Goal: Transaction & Acquisition: Download file/media

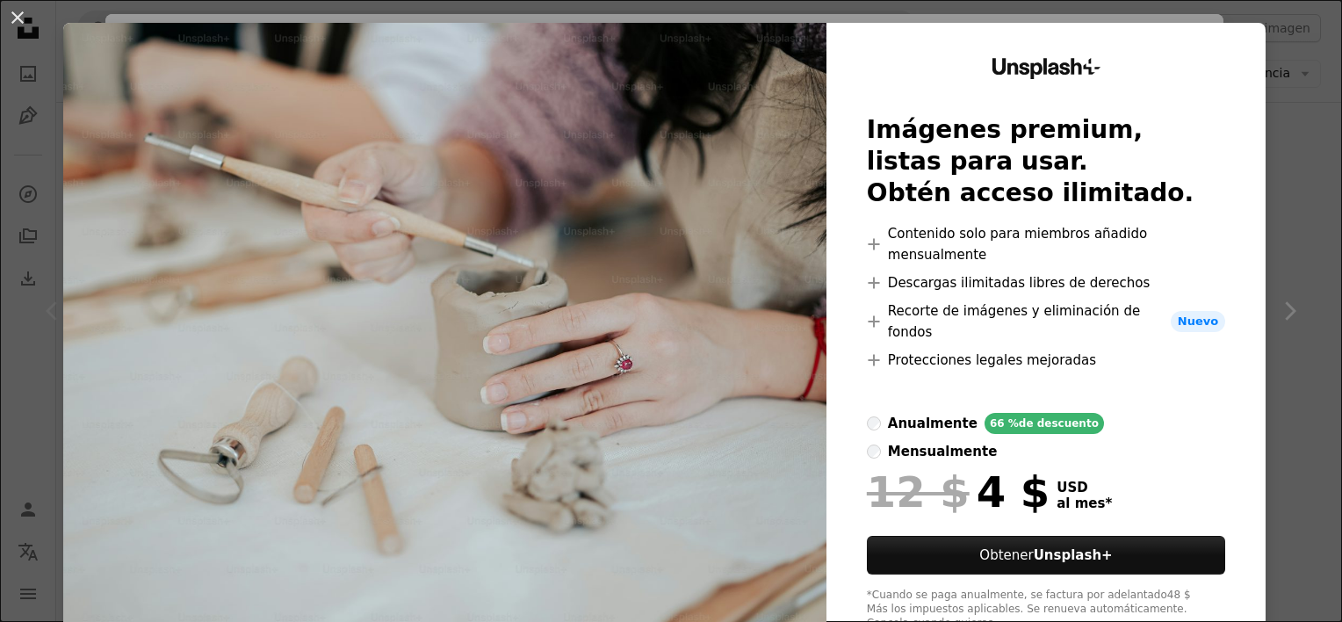
scroll to position [40, 0]
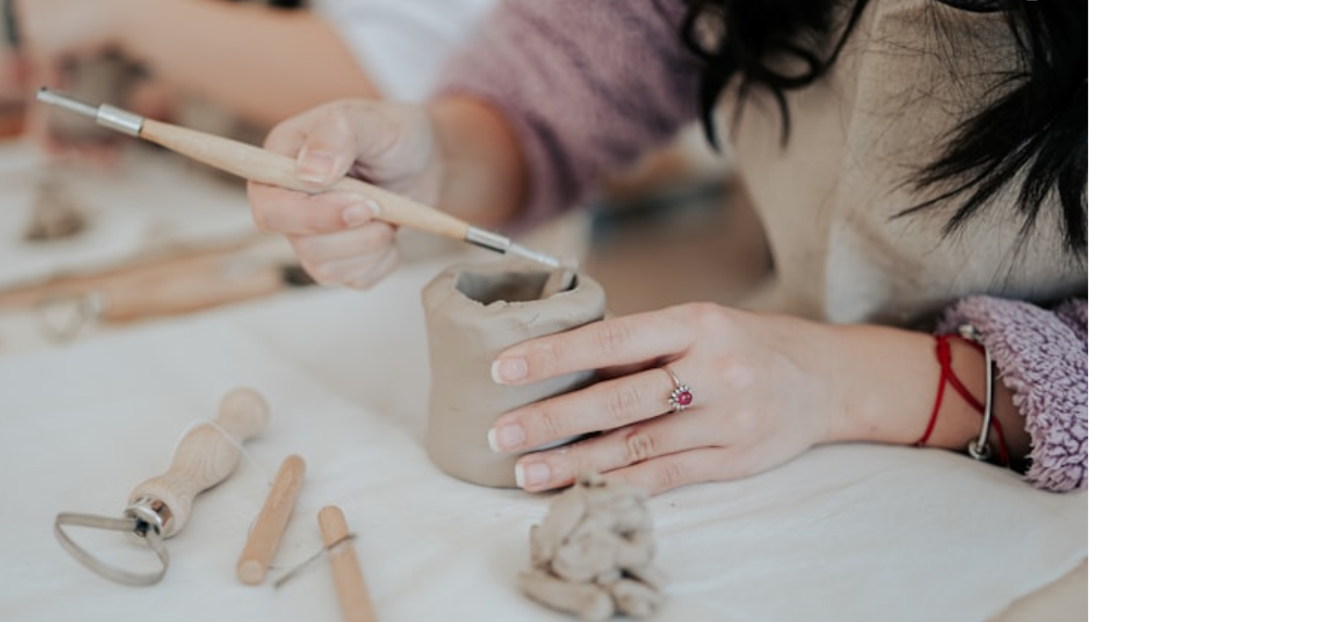
scroll to position [5212, 0]
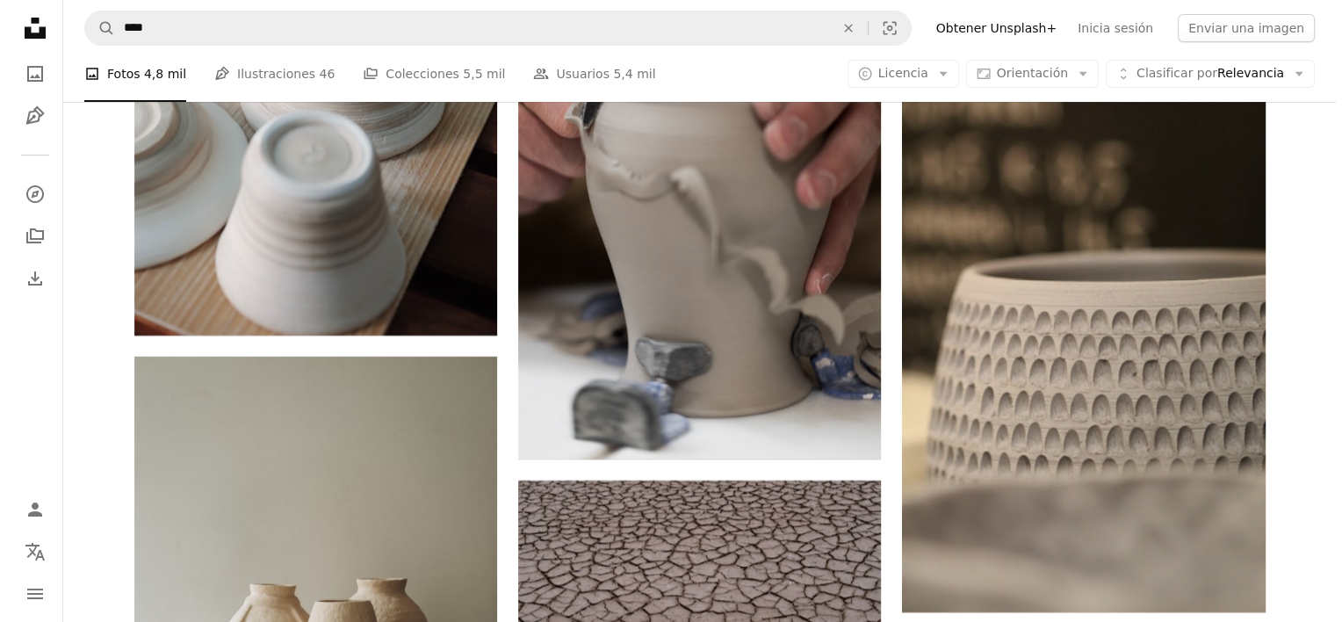
scroll to position [6910, 0]
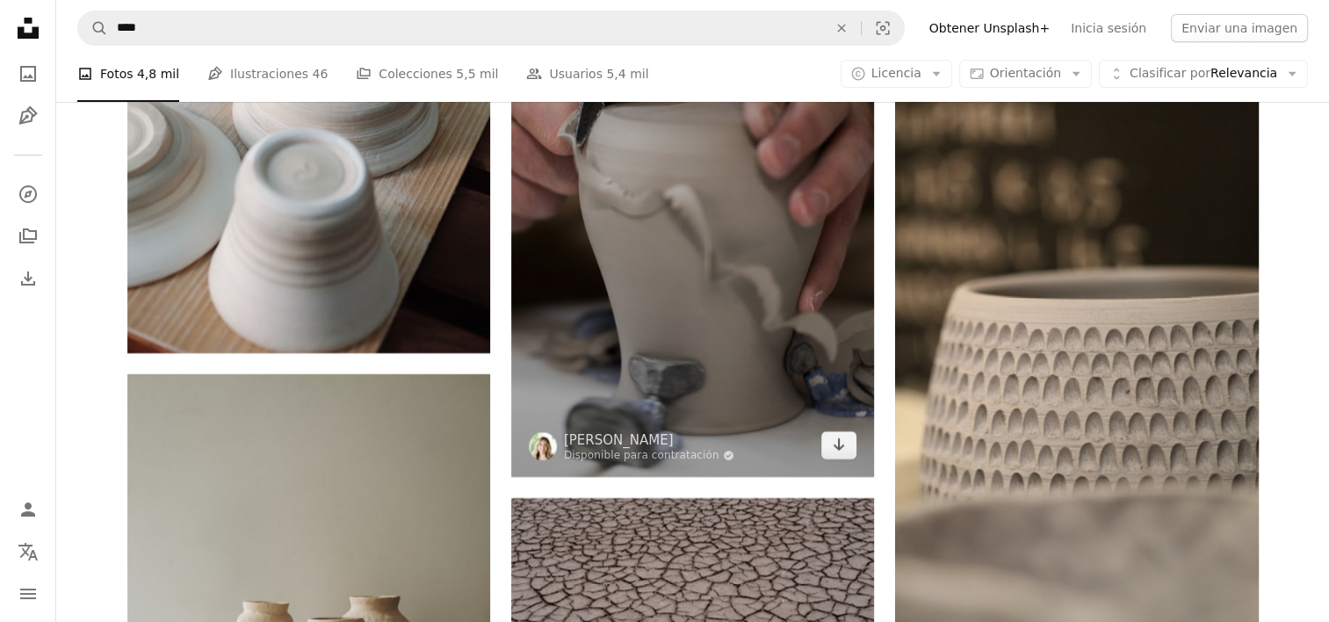
click at [607, 226] on img at bounding box center [692, 204] width 363 height 544
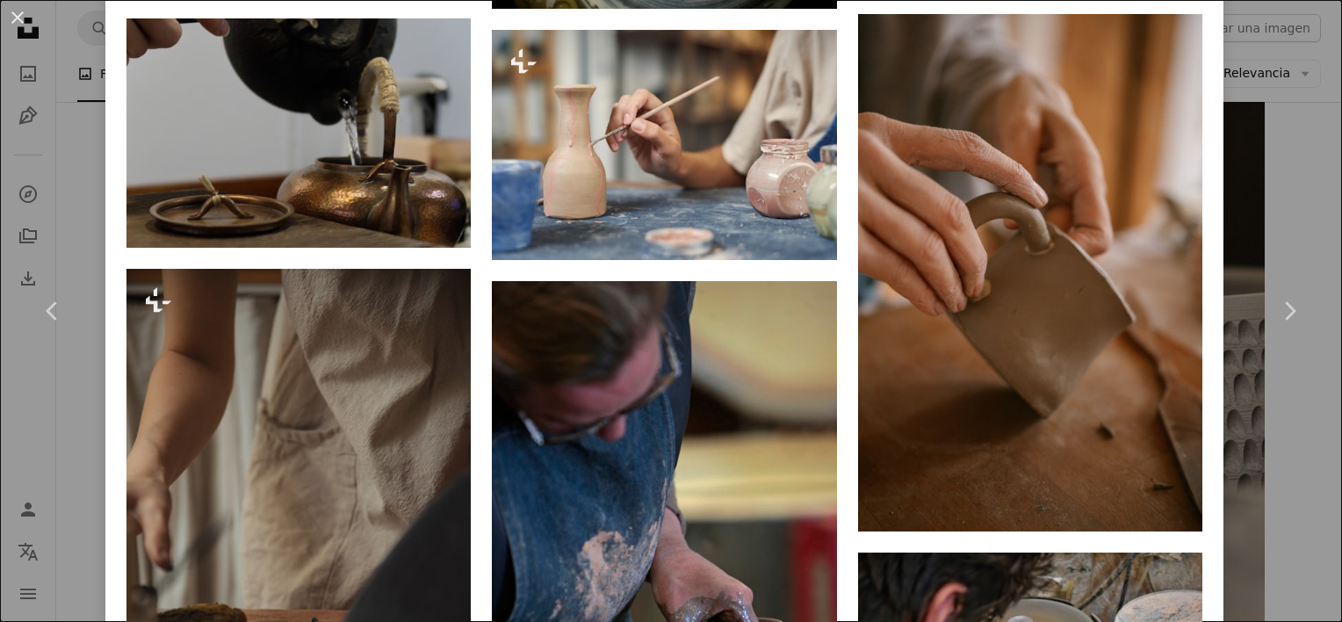
scroll to position [4845, 0]
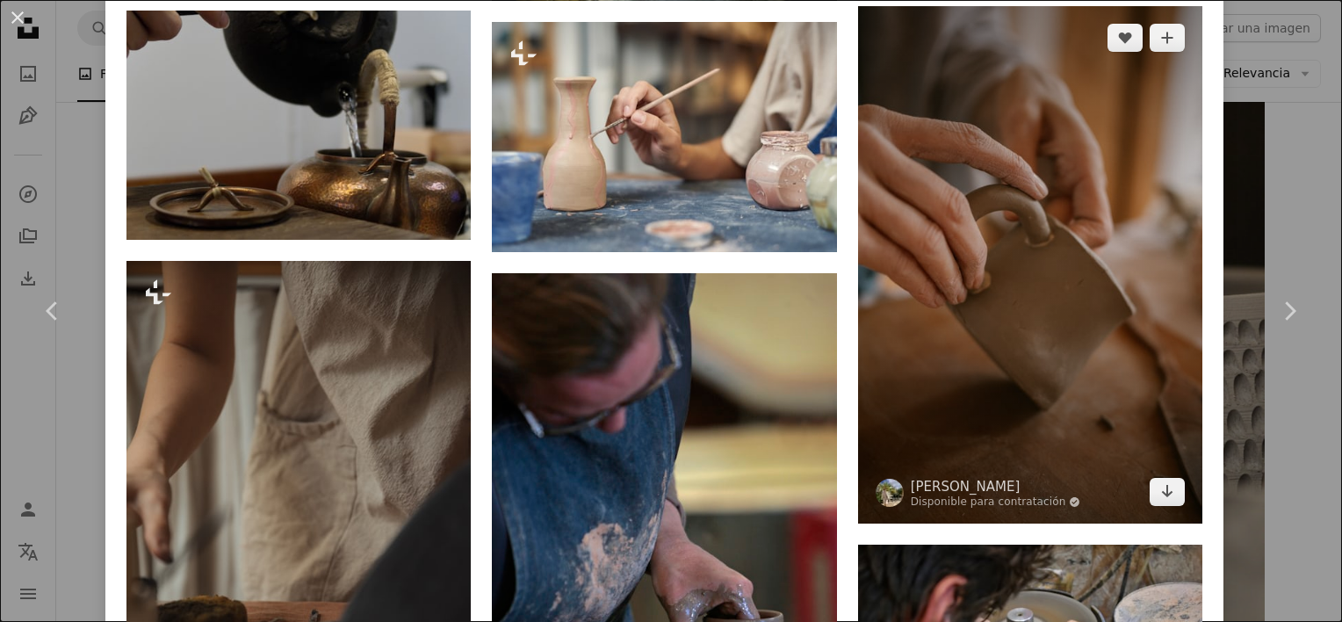
click at [934, 207] on img at bounding box center [1030, 264] width 344 height 517
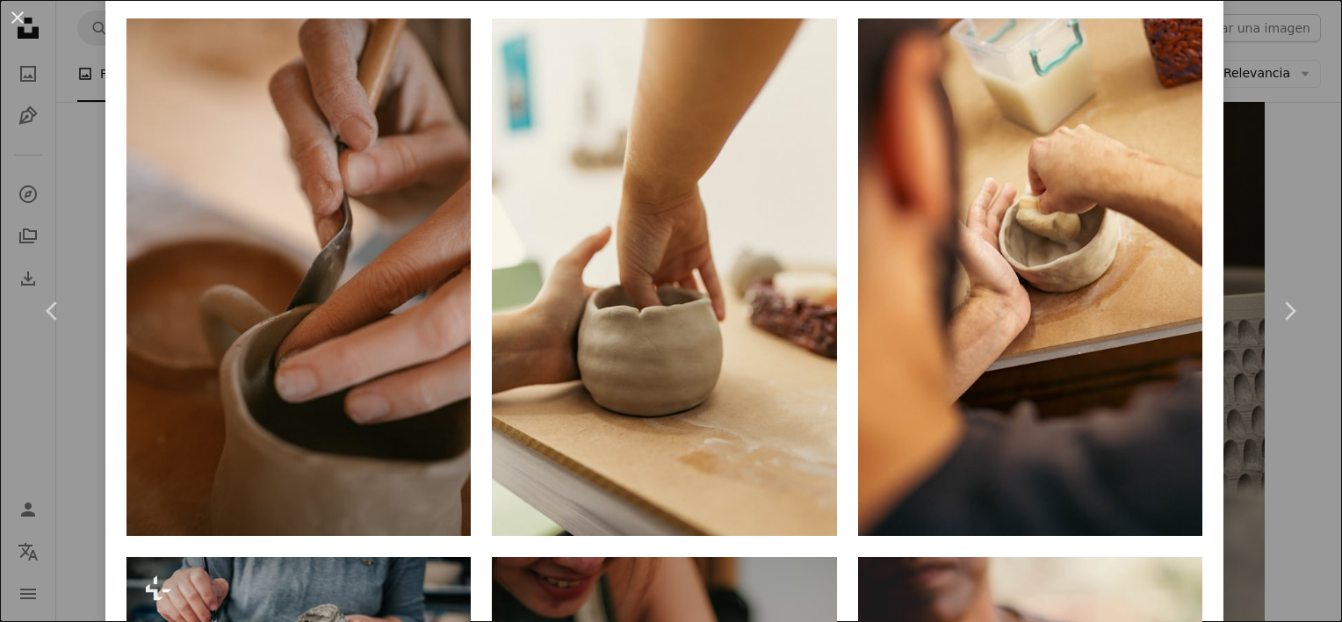
scroll to position [1225, 0]
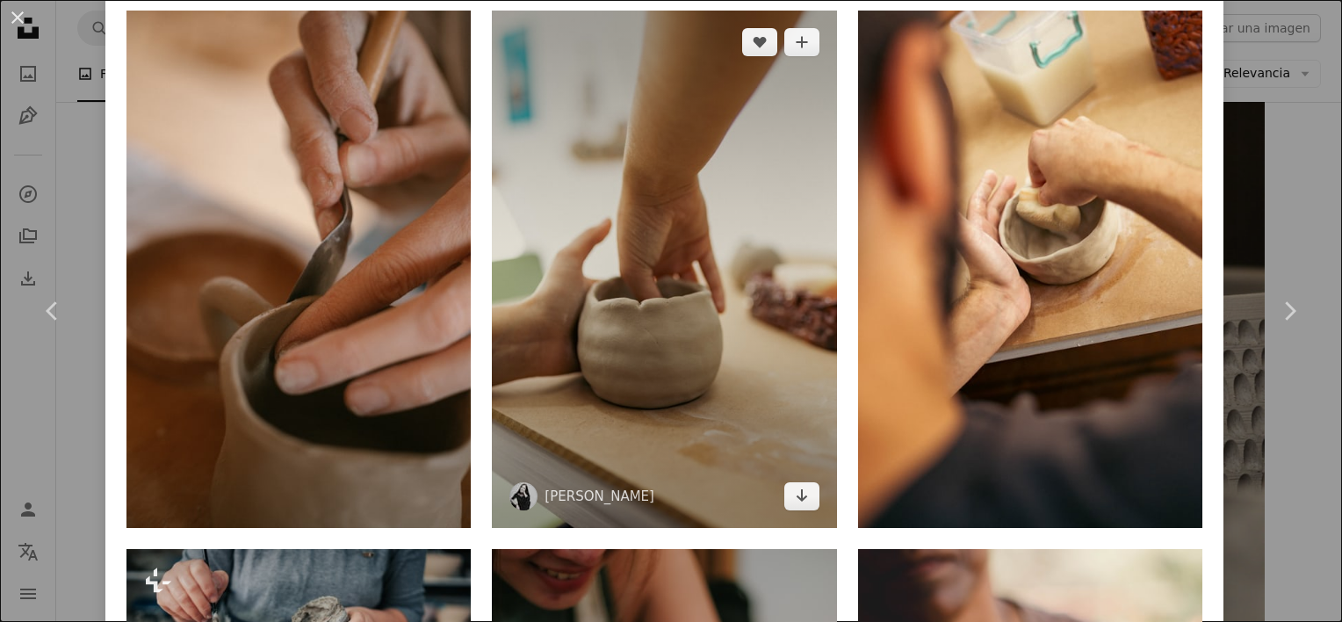
click at [712, 228] on img at bounding box center [664, 269] width 344 height 516
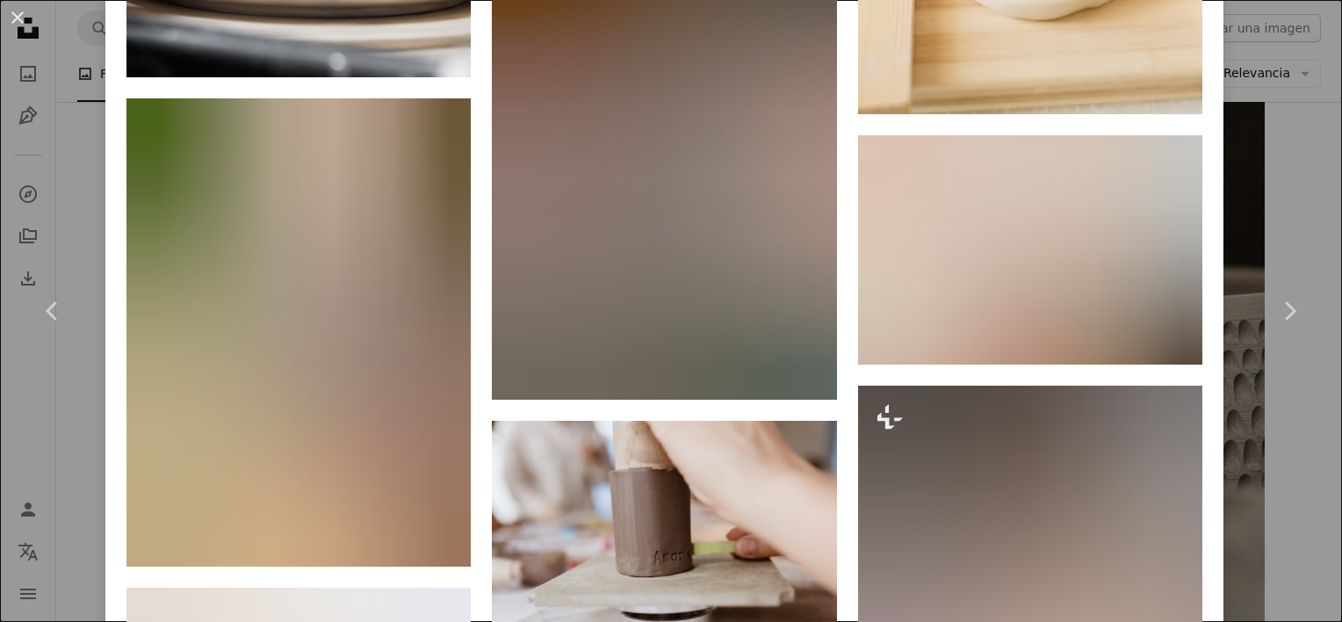
scroll to position [4550, 0]
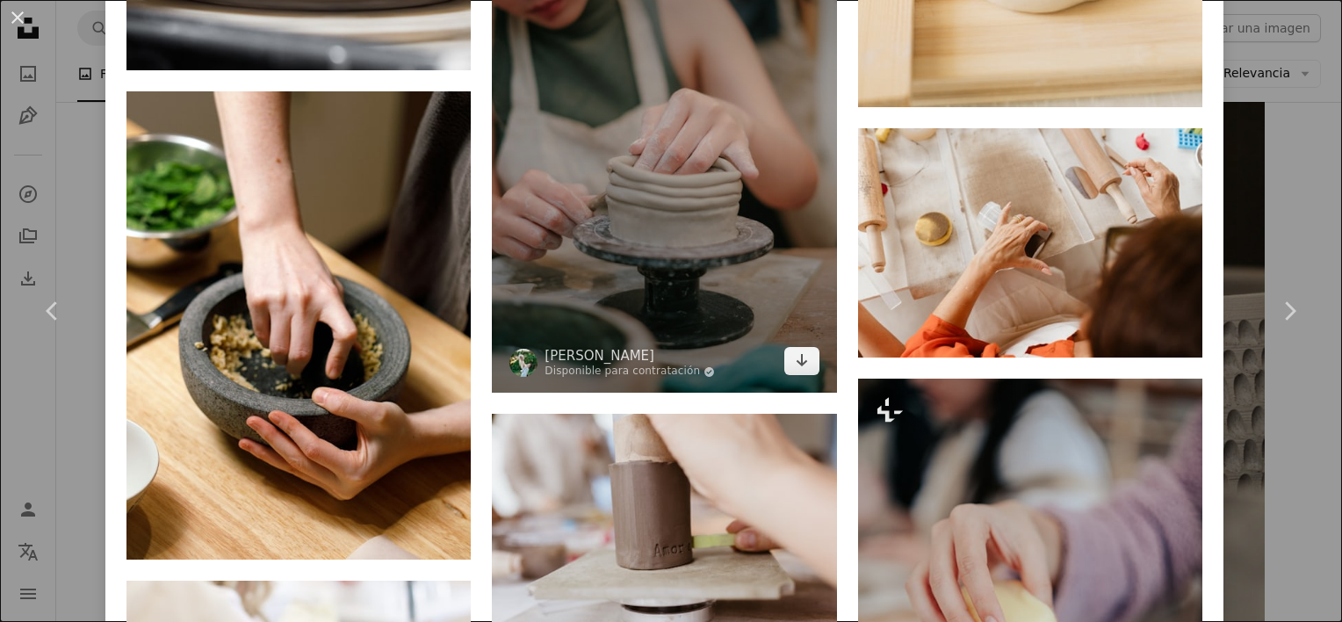
click at [665, 190] on img at bounding box center [664, 134] width 344 height 516
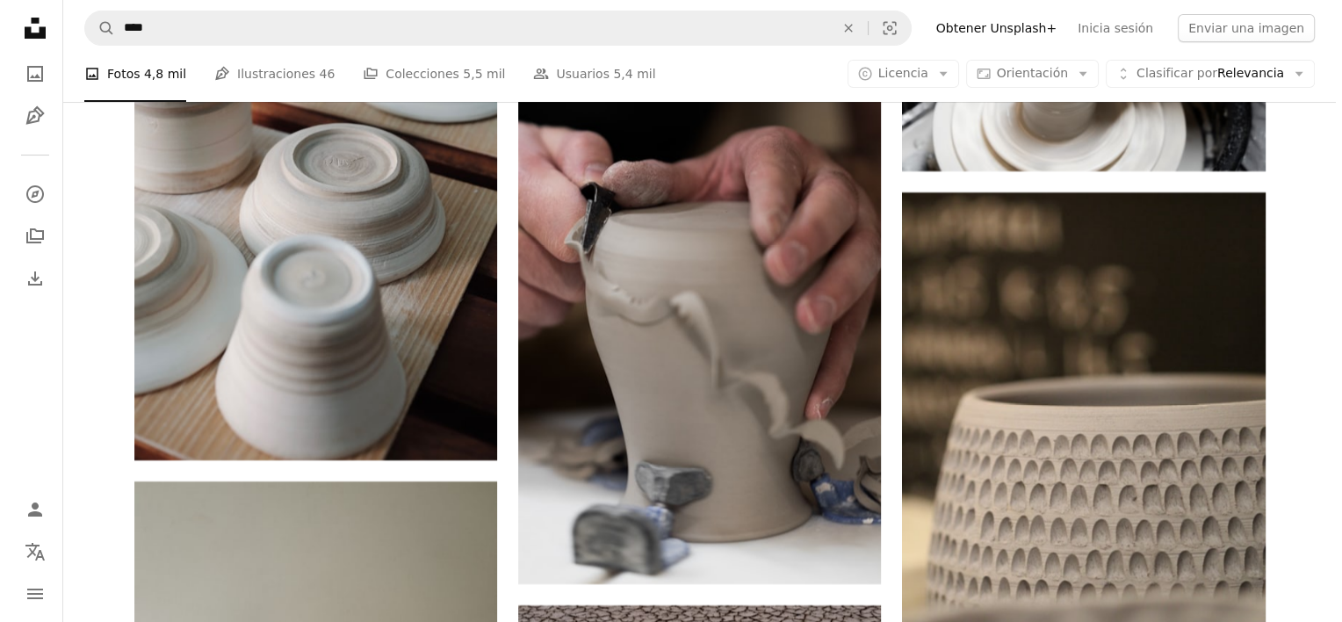
scroll to position [6821, 0]
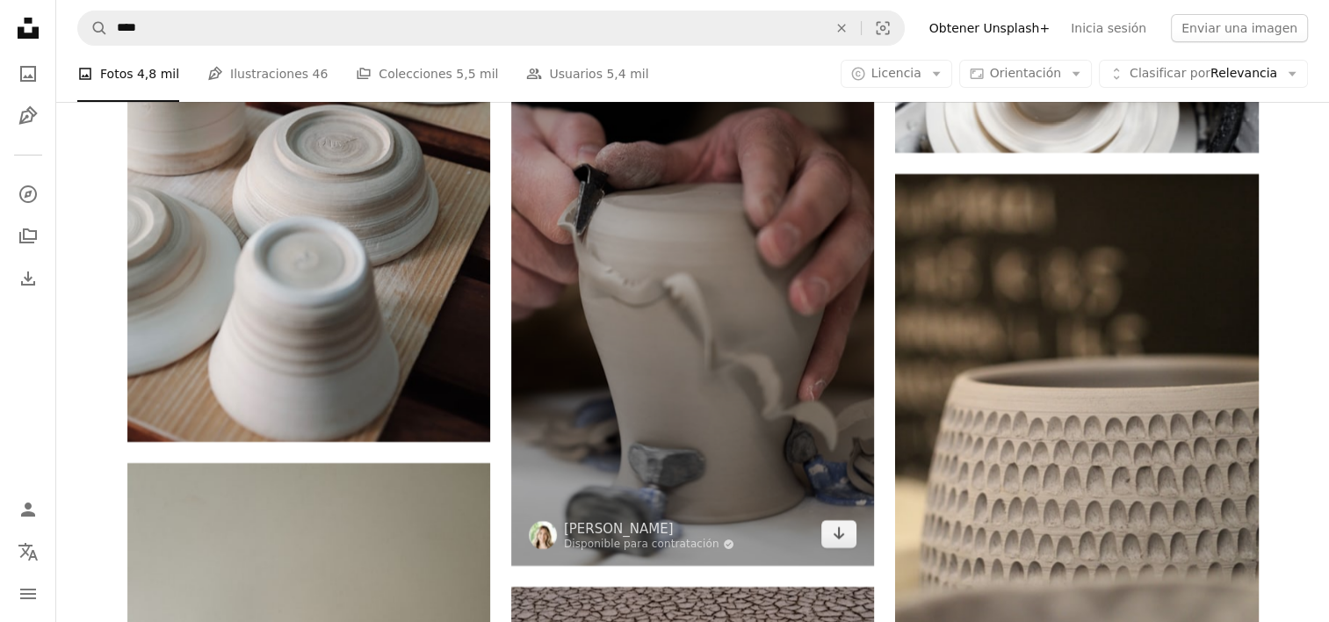
click at [759, 313] on img at bounding box center [692, 293] width 363 height 544
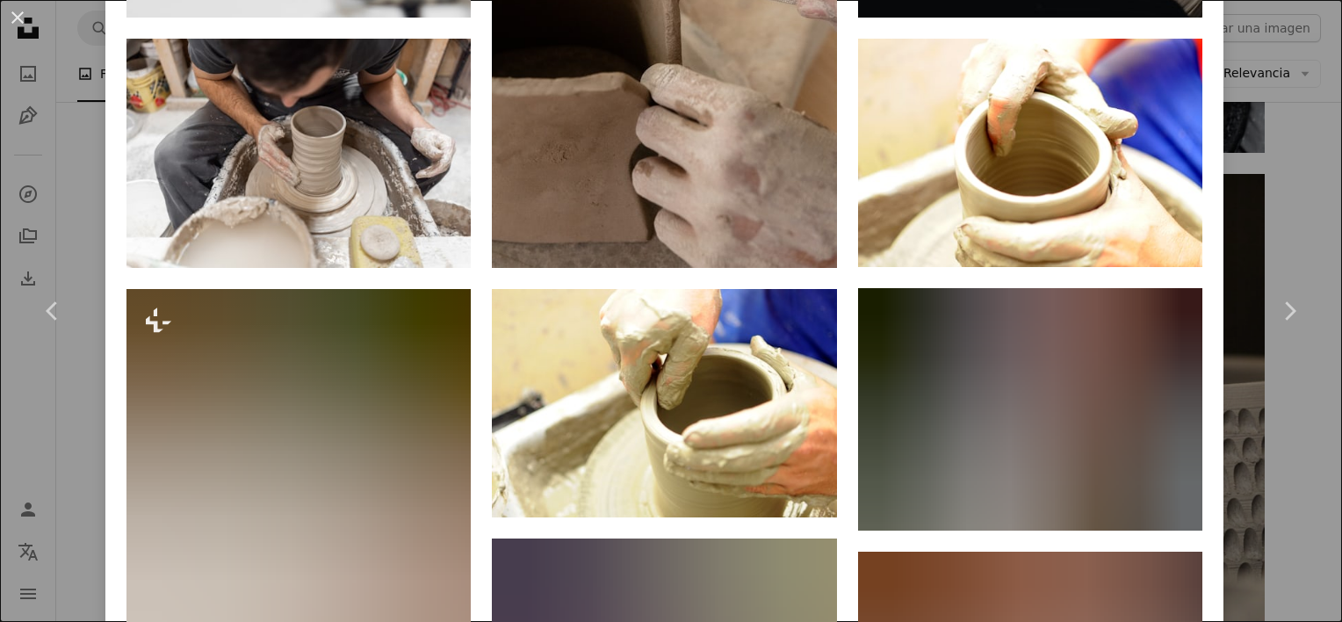
scroll to position [1690, 0]
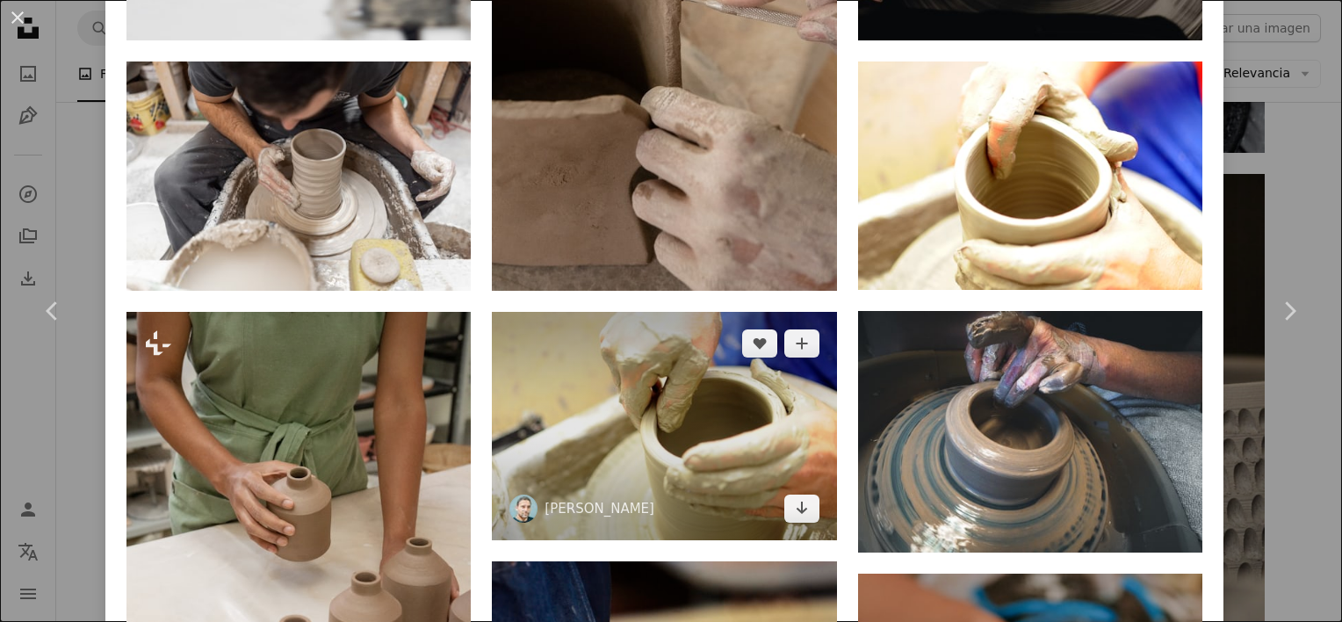
click at [650, 339] on img at bounding box center [664, 426] width 344 height 229
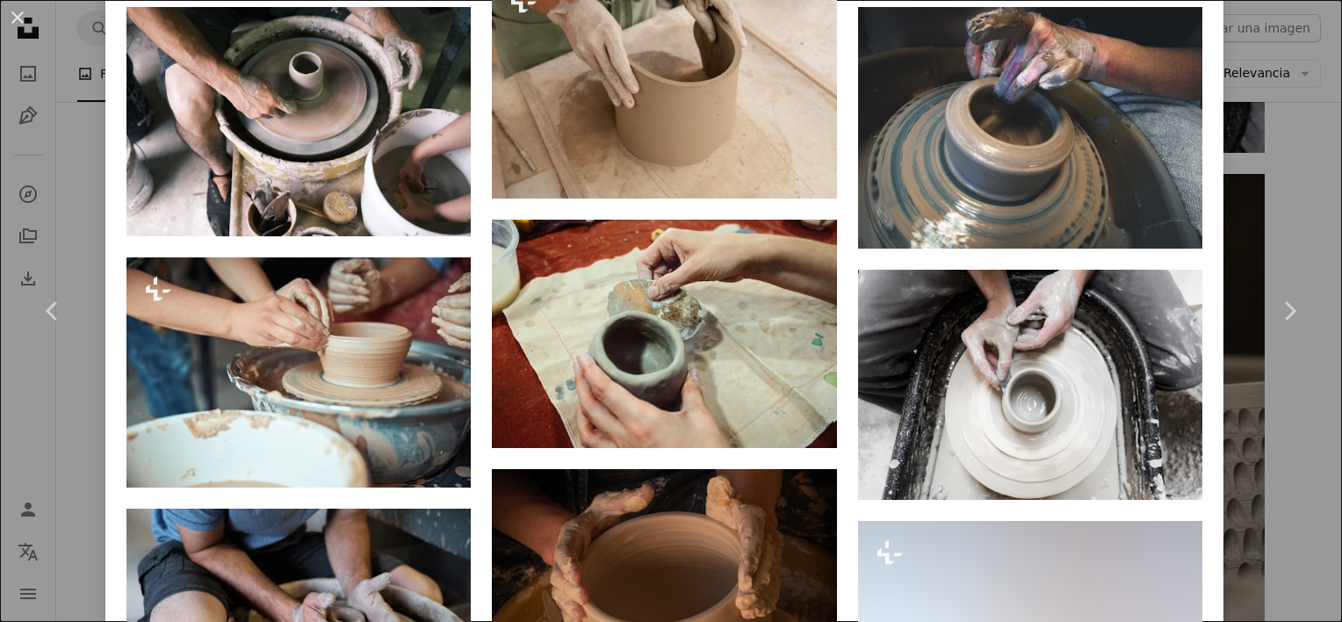
scroll to position [2042, 0]
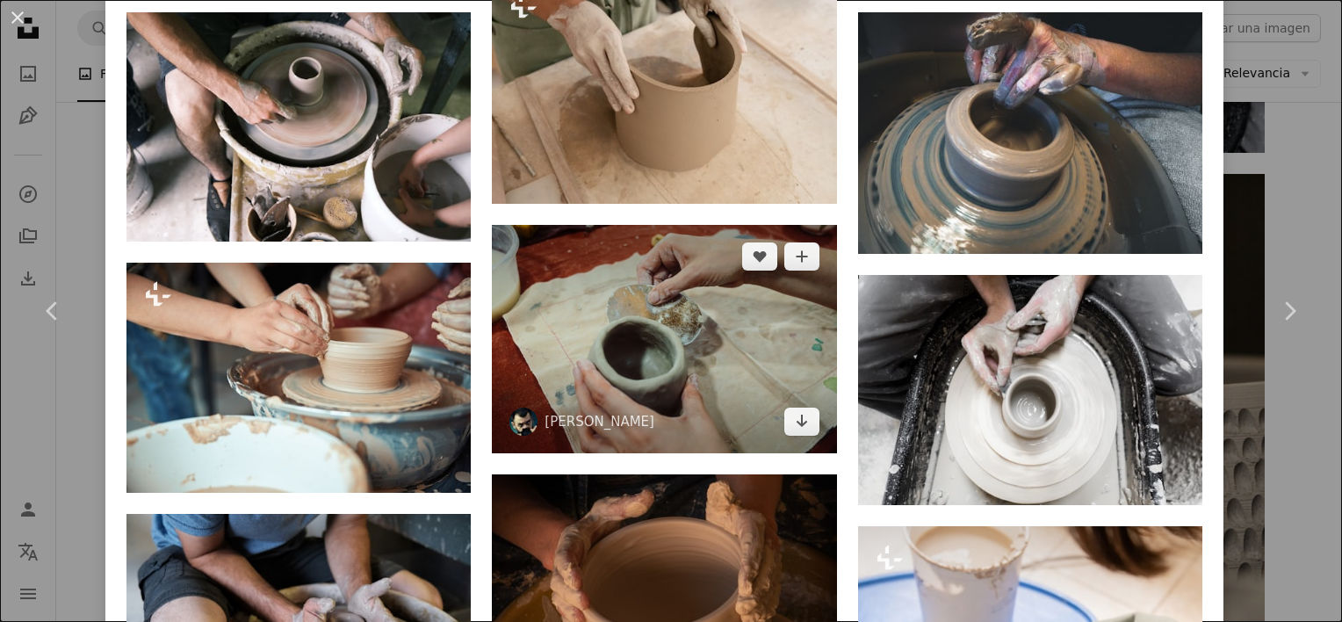
click at [618, 346] on img at bounding box center [664, 339] width 344 height 228
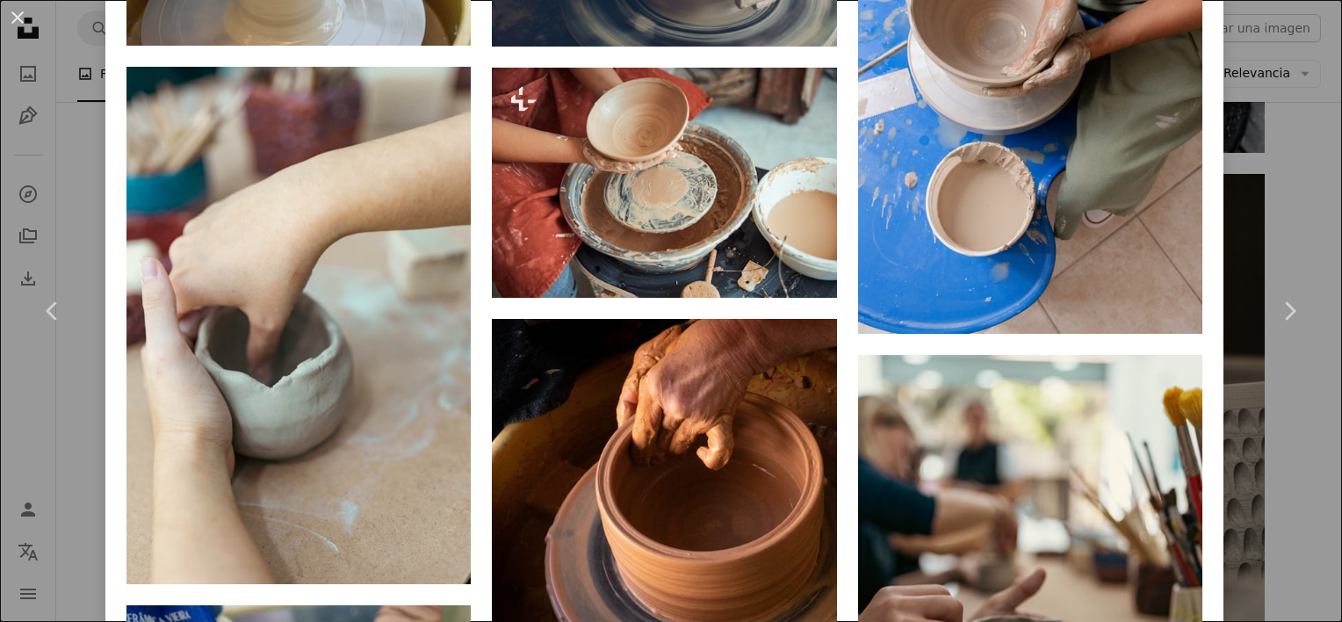
scroll to position [2461, 0]
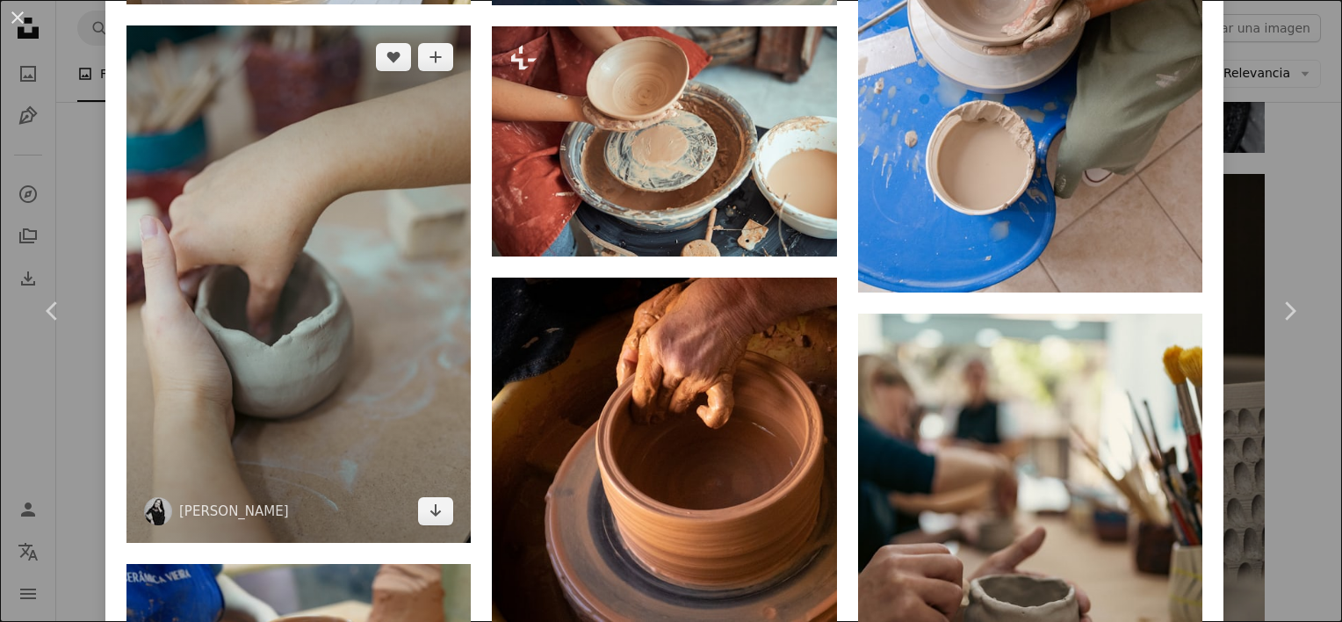
click at [344, 221] on img at bounding box center [298, 283] width 344 height 516
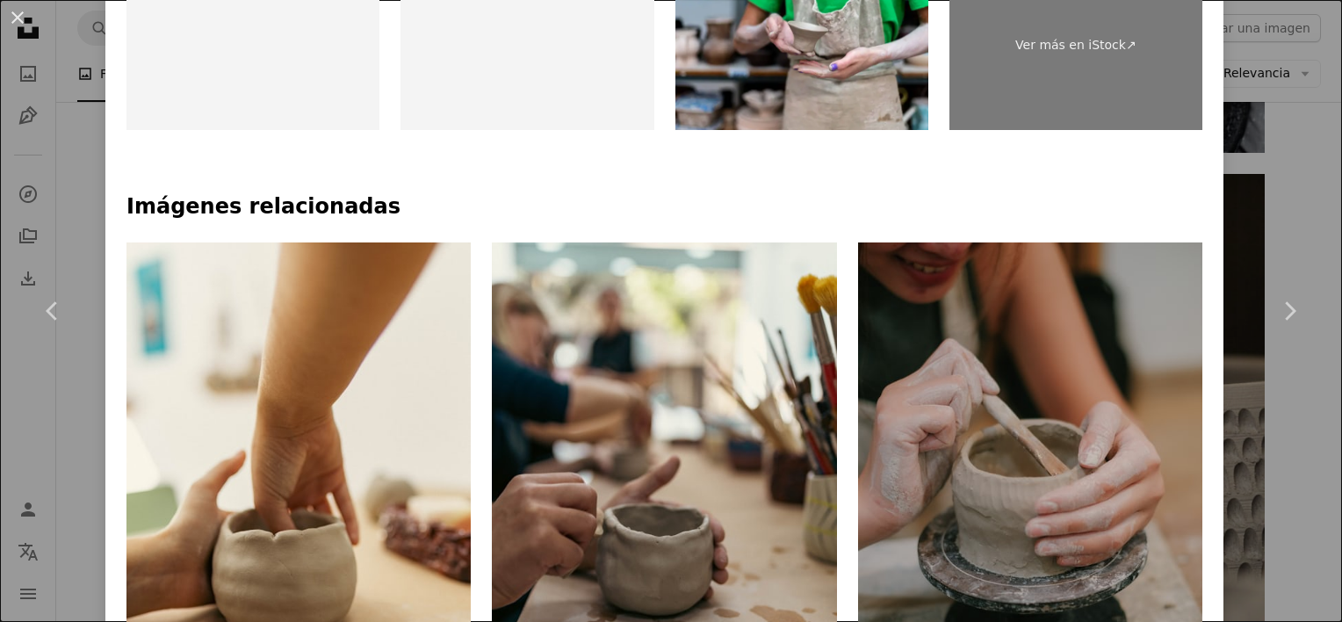
scroll to position [1014, 0]
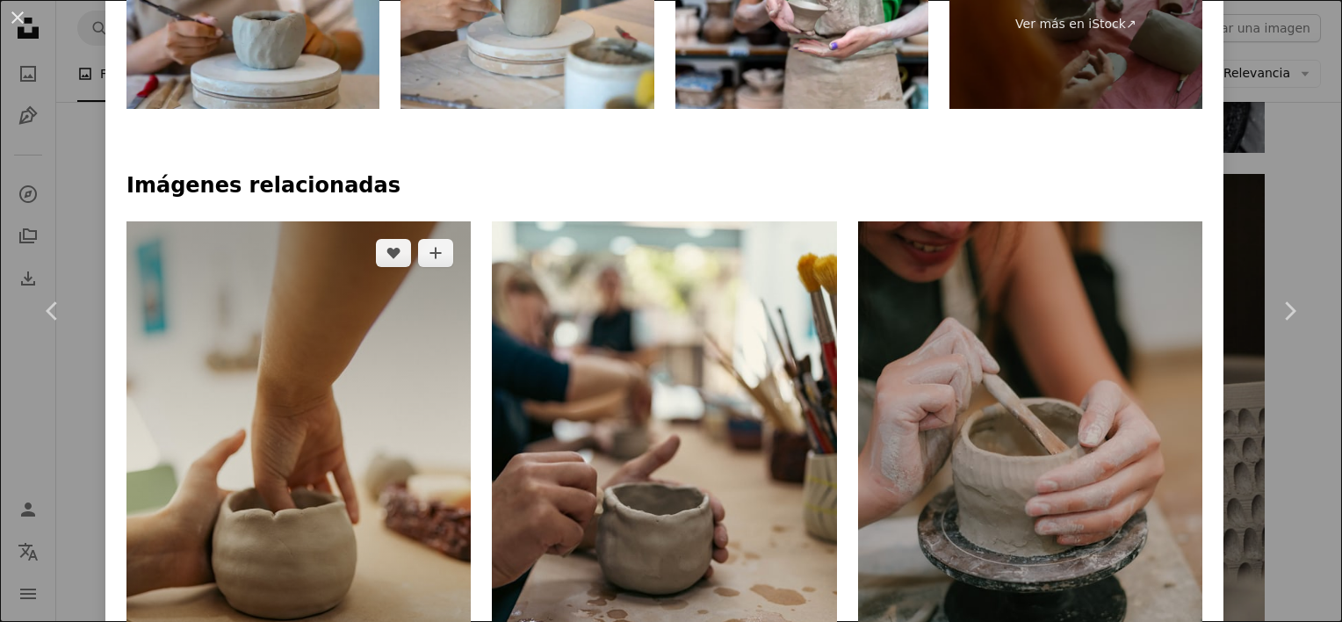
click at [296, 315] on img at bounding box center [298, 479] width 344 height 516
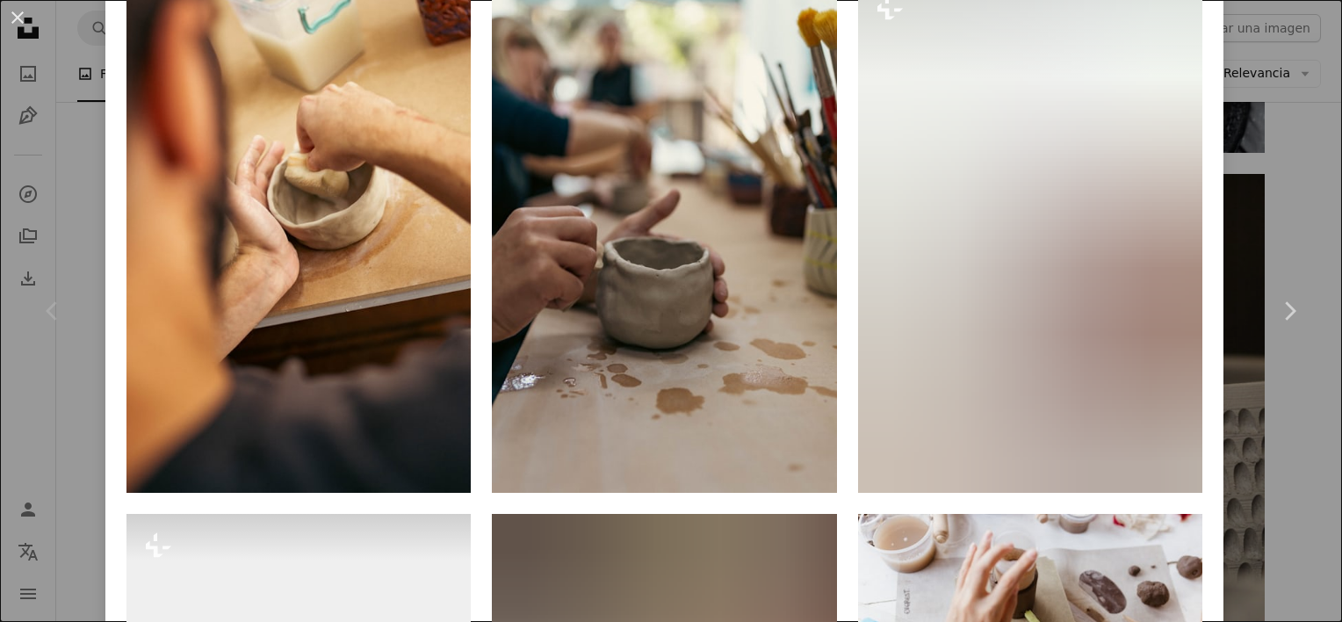
scroll to position [1830, 0]
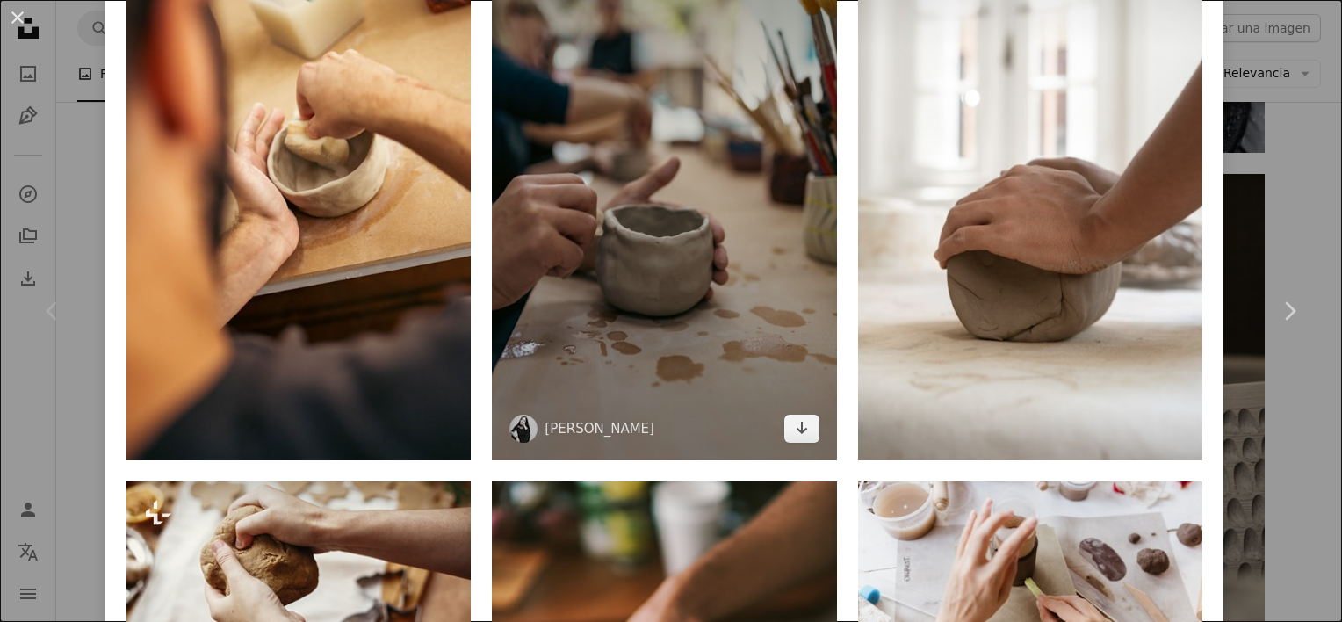
click at [563, 177] on img at bounding box center [664, 202] width 344 height 516
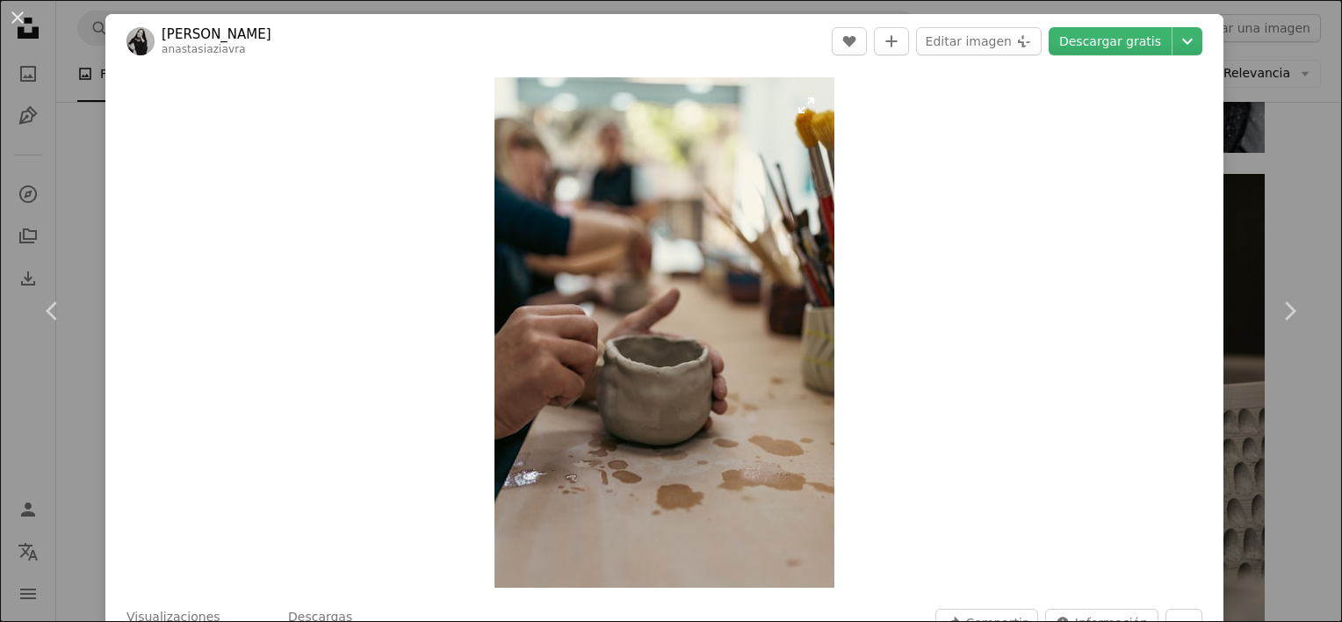
click at [659, 348] on img "Ampliar en esta imagen" at bounding box center [664, 332] width 340 height 510
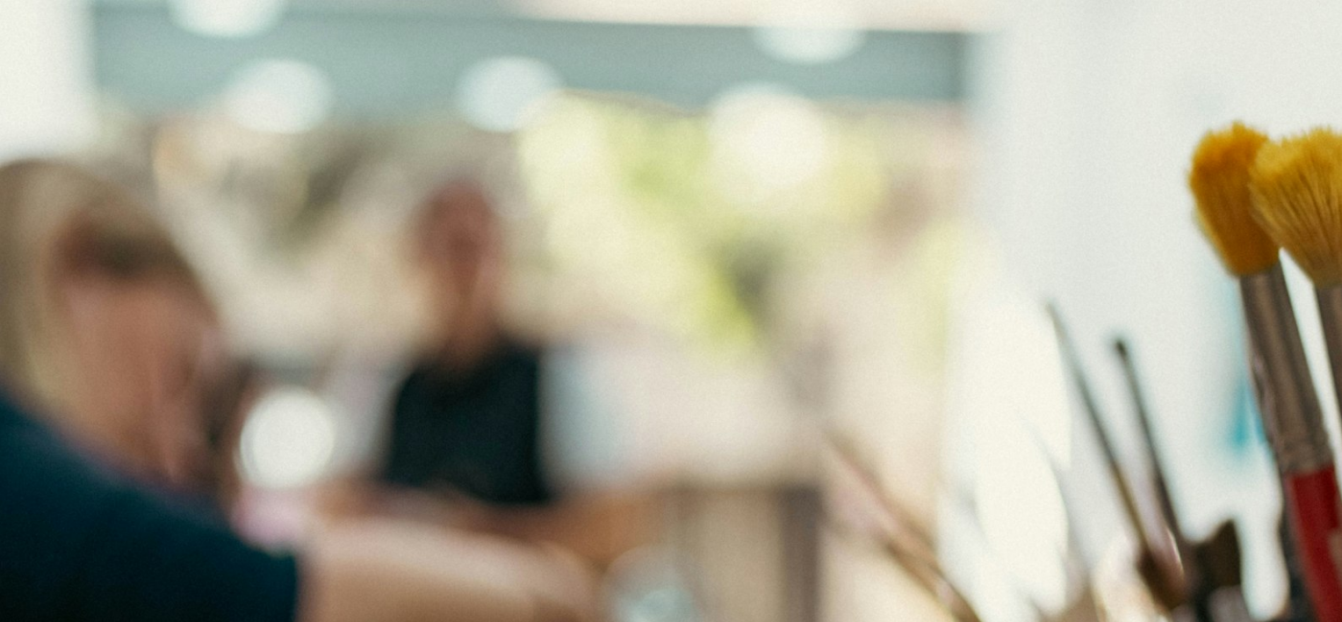
scroll to position [677, 0]
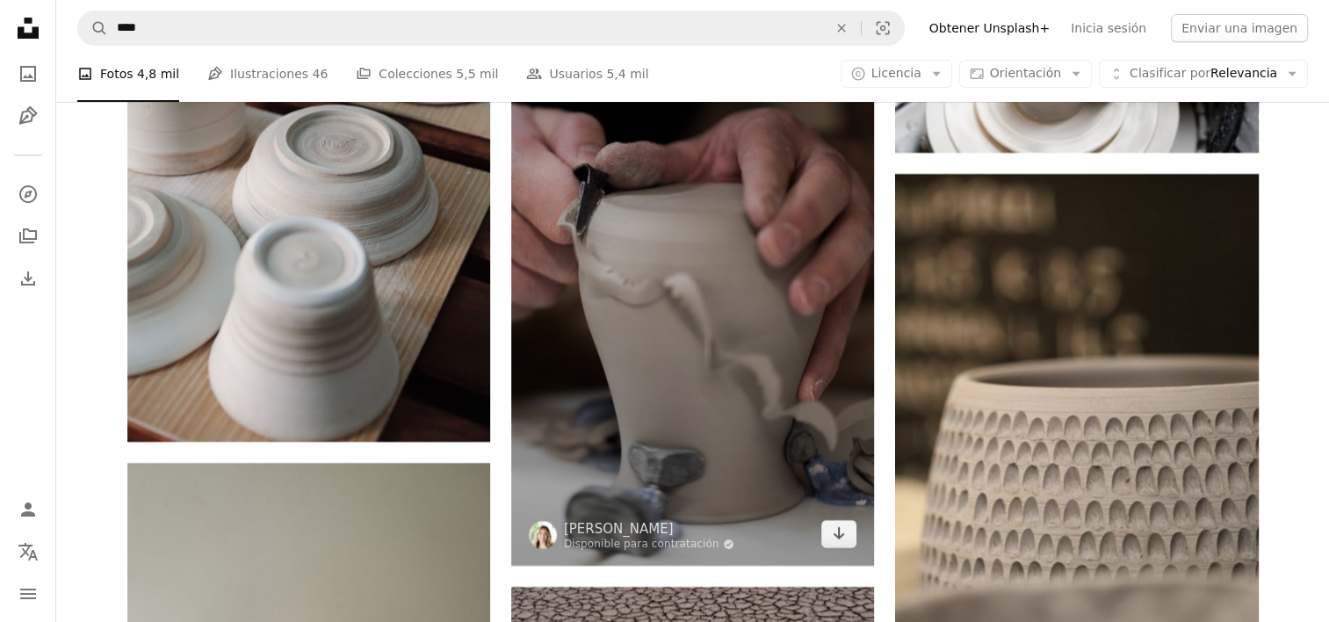
click at [726, 376] on img at bounding box center [692, 293] width 363 height 544
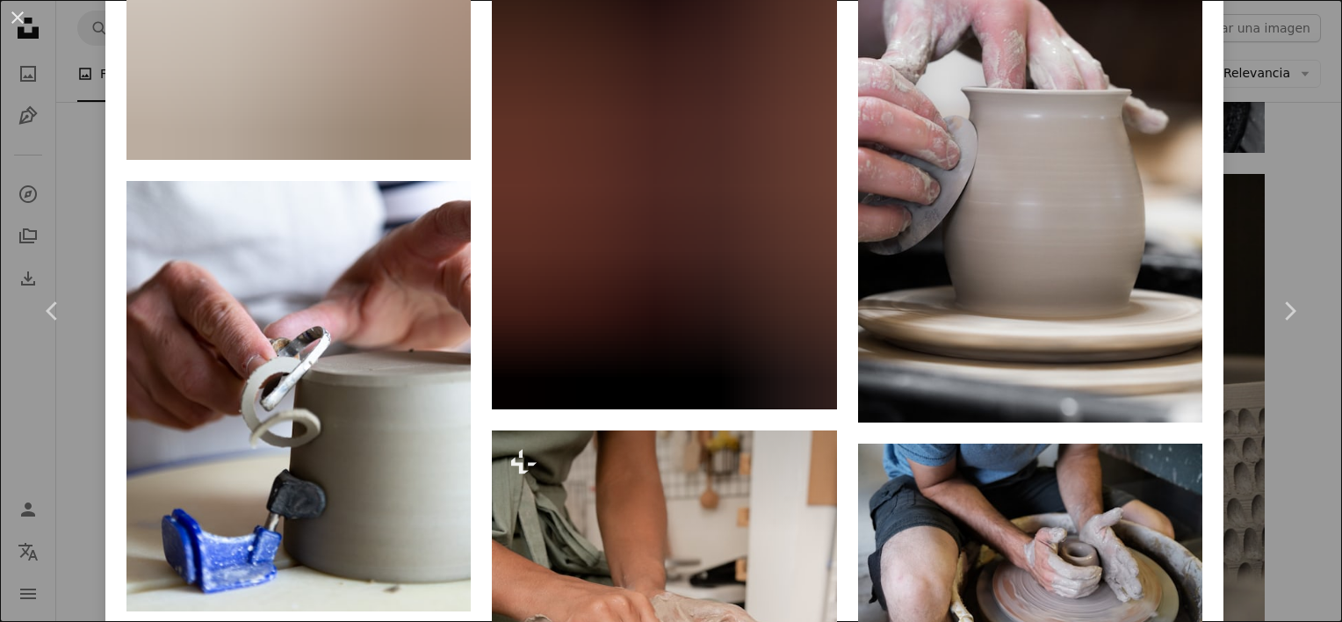
scroll to position [2884, 0]
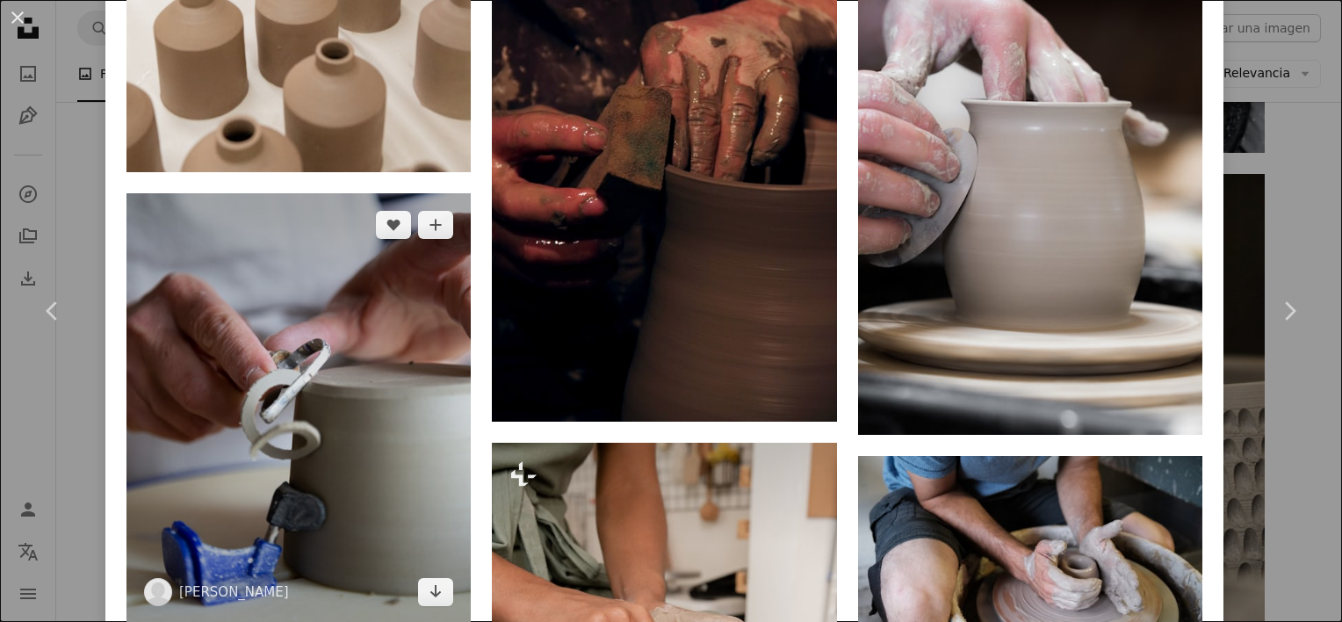
click at [306, 335] on img at bounding box center [298, 408] width 344 height 430
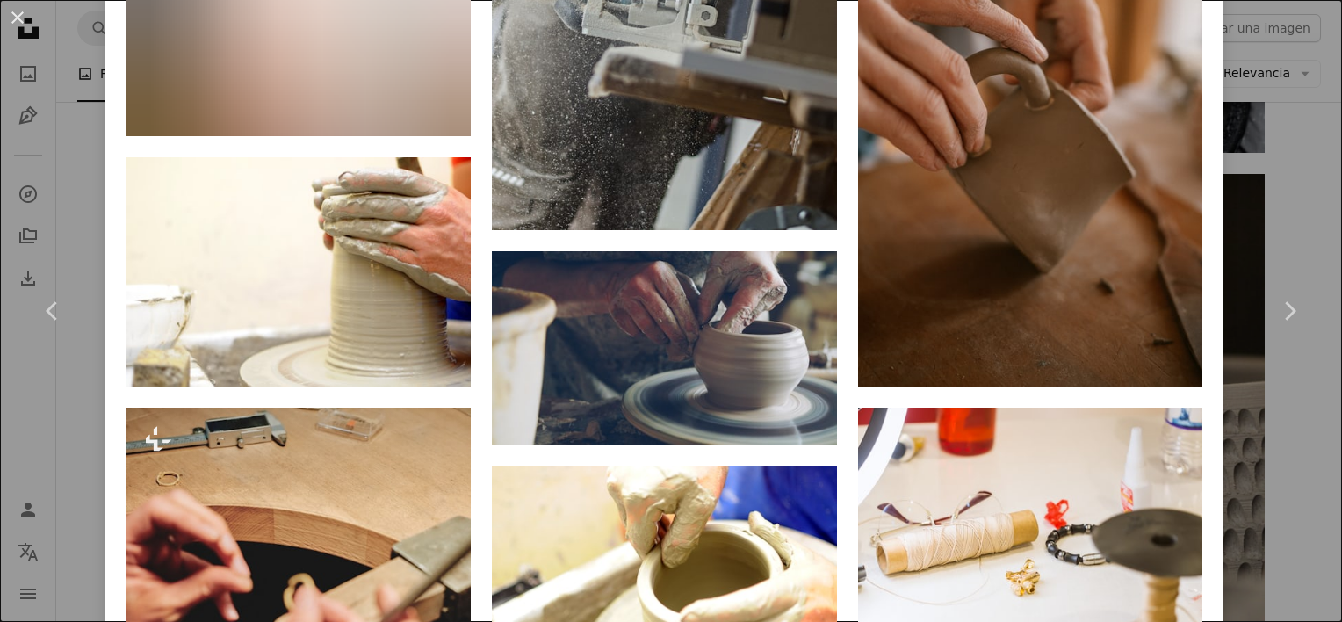
scroll to position [2815, 0]
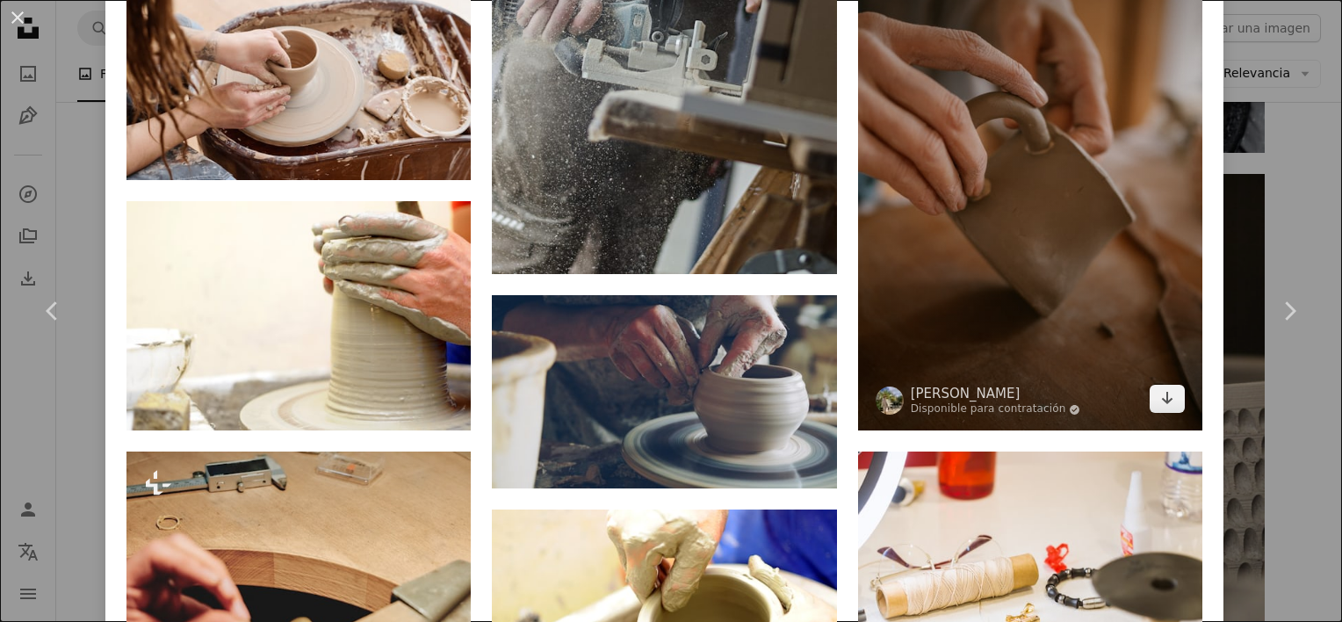
click at [1005, 264] on img at bounding box center [1030, 172] width 344 height 517
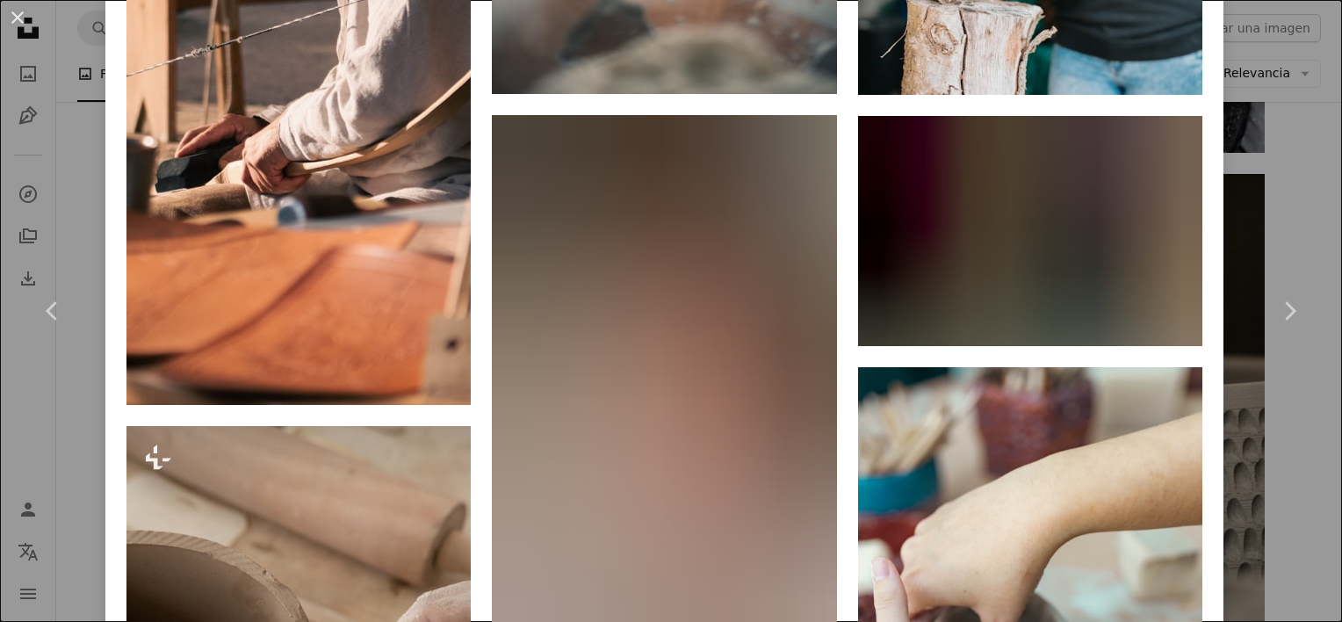
scroll to position [3522, 0]
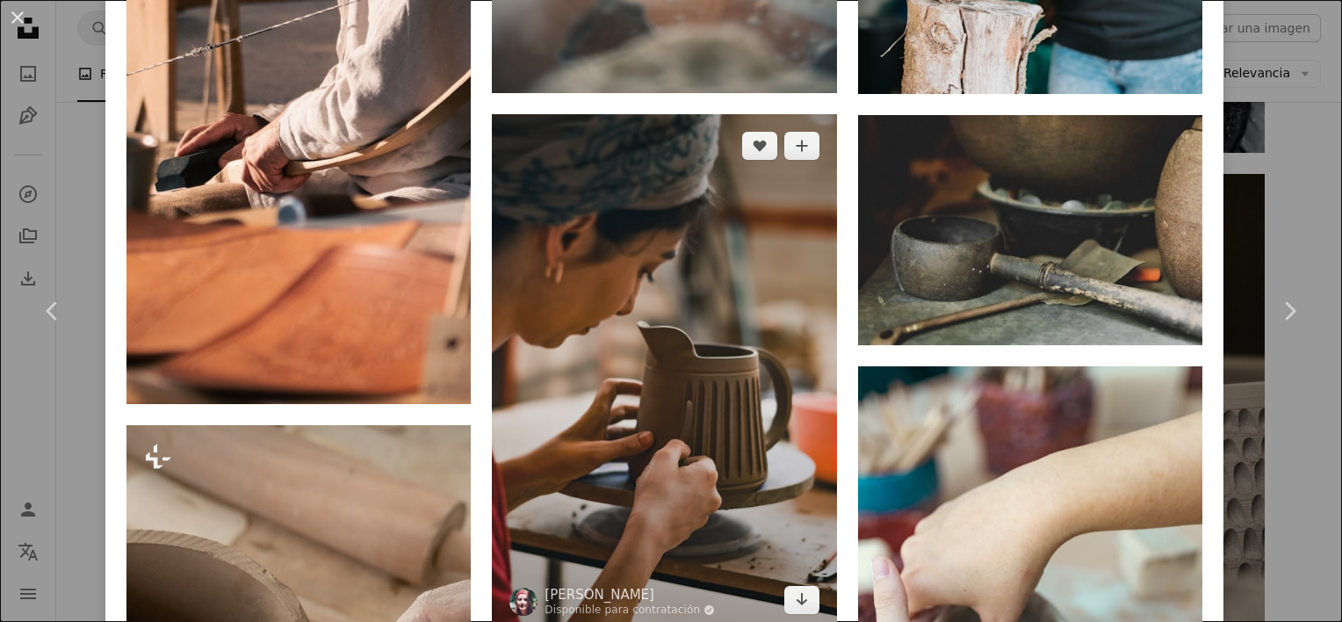
click at [648, 341] on img at bounding box center [664, 372] width 344 height 516
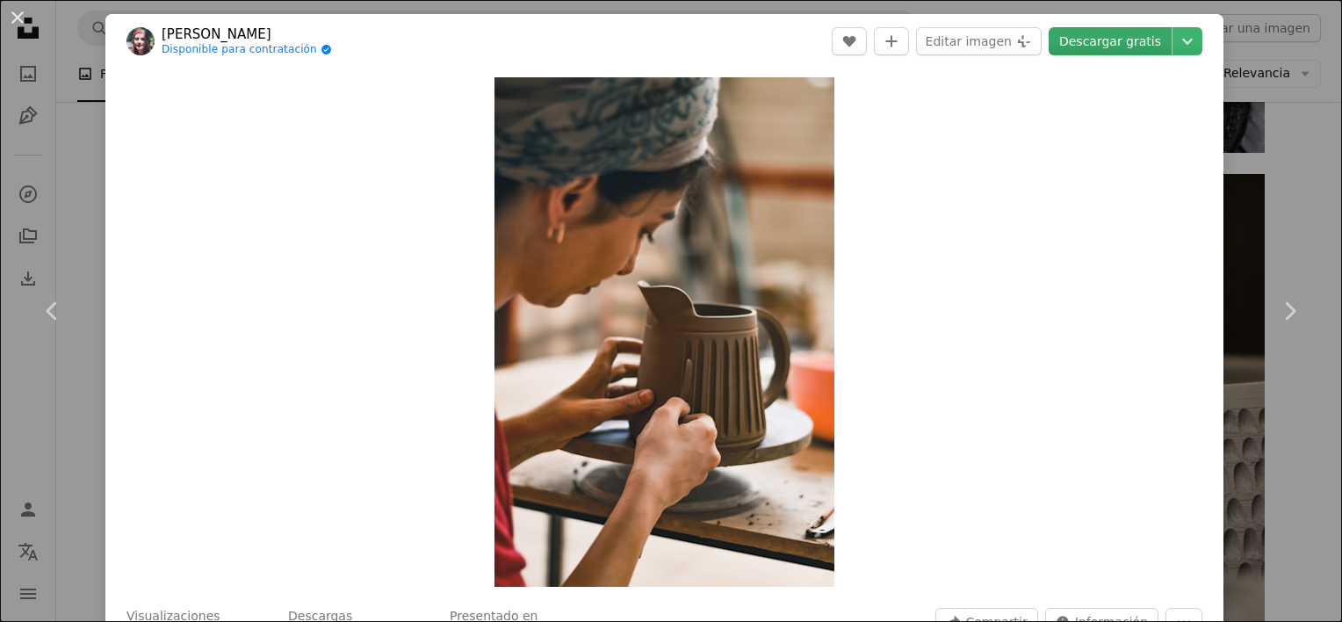
click at [1092, 35] on link "Descargar gratis" at bounding box center [1109, 41] width 123 height 28
